Goal: Task Accomplishment & Management: Complete application form

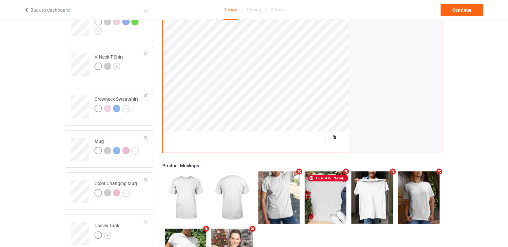
scroll to position [167, 0]
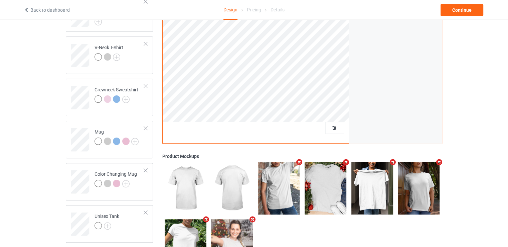
click at [335, 123] on div at bounding box center [335, 128] width 19 height 12
click at [333, 129] on span "Delete all designs" at bounding box center [319, 127] width 35 height 5
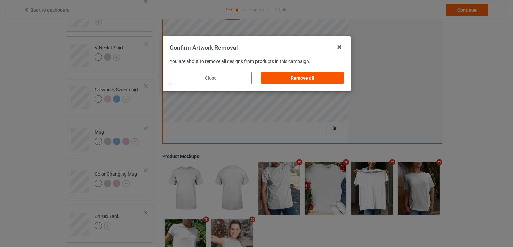
click at [298, 72] on div "Remove all" at bounding box center [302, 78] width 82 height 12
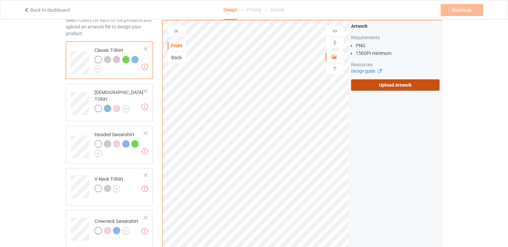
scroll to position [33, 0]
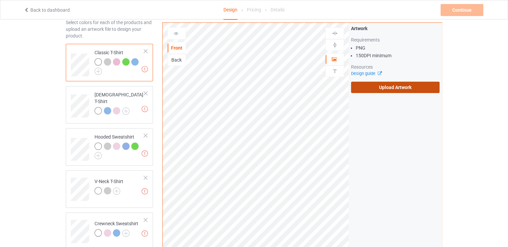
click at [390, 85] on label "Upload Artwork" at bounding box center [395, 87] width 89 height 11
click at [0, 0] on input "Upload Artwork" at bounding box center [0, 0] width 0 height 0
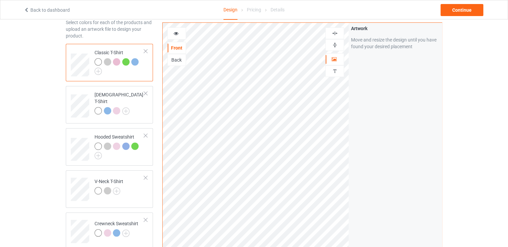
click at [334, 32] on img at bounding box center [335, 33] width 6 height 6
click at [448, 10] on div "Continue" at bounding box center [462, 10] width 43 height 12
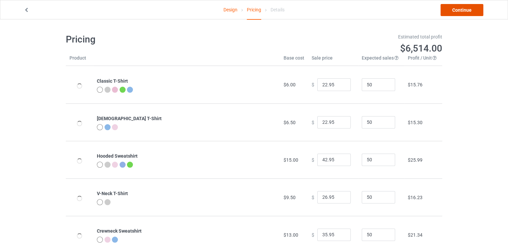
click at [455, 8] on link "Continue" at bounding box center [462, 10] width 43 height 12
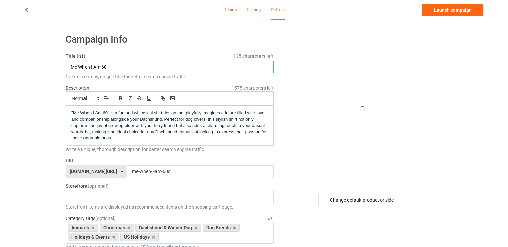
click at [121, 69] on input "Me When I Am 60" at bounding box center [170, 66] width 208 height 13
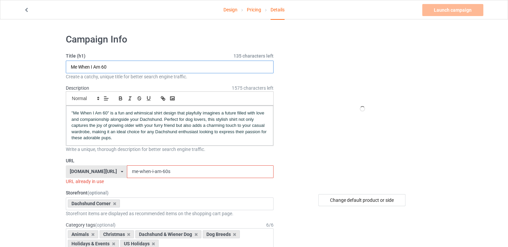
paste input "y Favorite Playlist Is Paws, Breaths, And Quiet"
type input "My Favorite Playlist Is Paws, Breaths, And Quiet"
click at [137, 172] on input "me-when-i-am-60s" at bounding box center [200, 171] width 146 height 13
paste input "My Favorite Playlist Is Paws, Breaths, And Quiet"
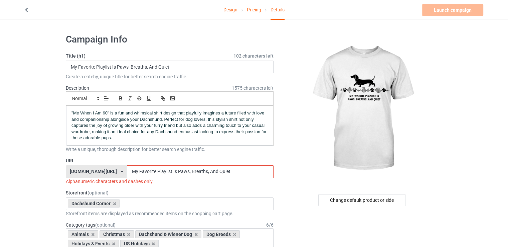
paste input "my-favorite-playlist-is-paws-breaths-and-q"
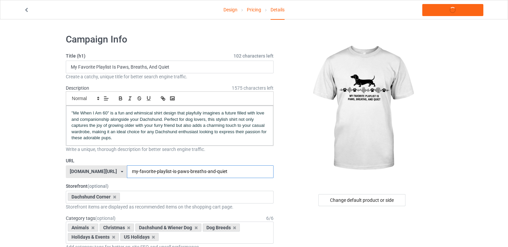
type input "my-favorite-playlist-is-paws-breaths-and-quiet"
click at [203, 159] on label "URL" at bounding box center [170, 160] width 208 height 7
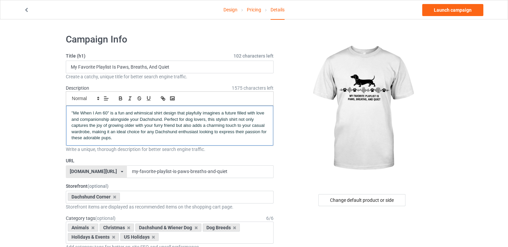
click at [180, 115] on p ""Me When I Am 60" is a fun and whimsical shirt design that playfully imagines a…" at bounding box center [170, 125] width 197 height 31
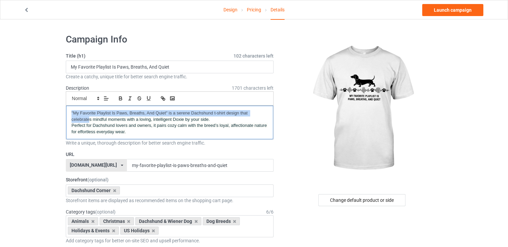
drag, startPoint x: 72, startPoint y: 113, endPoint x: 89, endPoint y: 118, distance: 17.8
click at [89, 118] on span ""My Favorite Playlist Is Paws, Breaths, And Quiet" is a serene Dachshund t-shir…" at bounding box center [160, 115] width 177 height 11
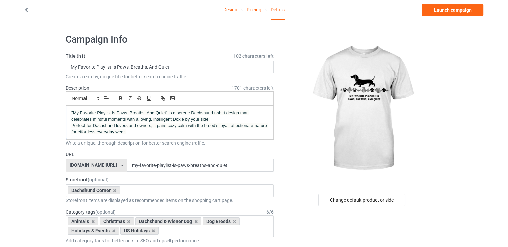
click at [97, 117] on span ""My Favorite Playlist Is Paws, Breaths, And Quiet" is a serene Dachshund t-shir…" at bounding box center [160, 115] width 177 height 11
drag, startPoint x: 73, startPoint y: 111, endPoint x: 166, endPoint y: 114, distance: 92.6
click at [166, 114] on span ""My Favorite Playlist Is Paws, Breaths, And Quiet" is a serene Dachshund t-shir…" at bounding box center [160, 115] width 177 height 11
copy span "My Favorite Playlist Is Paws, Breaths, And Quiet"
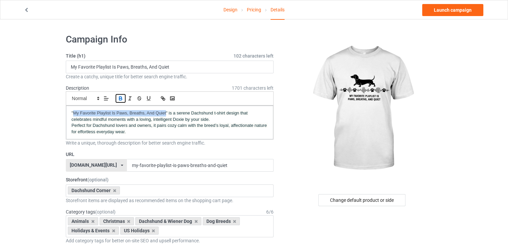
click at [119, 98] on icon "button" at bounding box center [121, 98] width 6 height 6
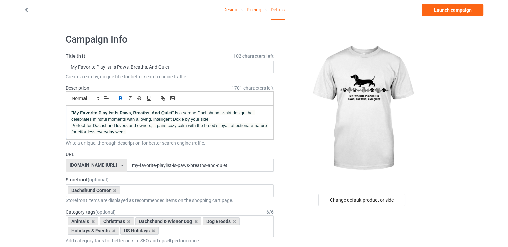
click at [134, 138] on div "" My Favorite Playlist Is Paws, Breaths, And Quiet " is a serene Dachshund t-sh…" at bounding box center [169, 122] width 207 height 33
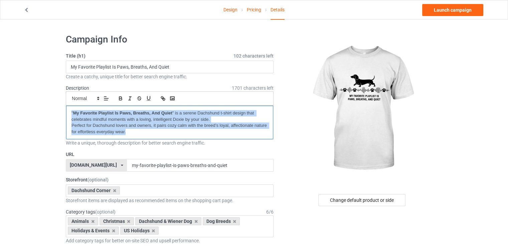
copy div "" My Favorite Playlist Is Paws, Breaths, And Quiet " is a serene Dachshund t-sh…"
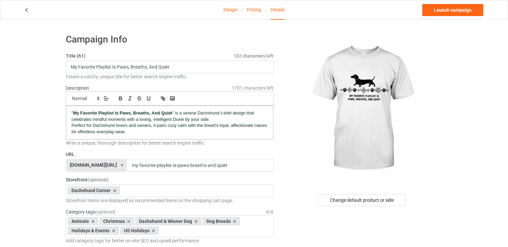
click at [438, 13] on link "Launch campaign" at bounding box center [452, 10] width 61 height 12
